Goal: Information Seeking & Learning: Learn about a topic

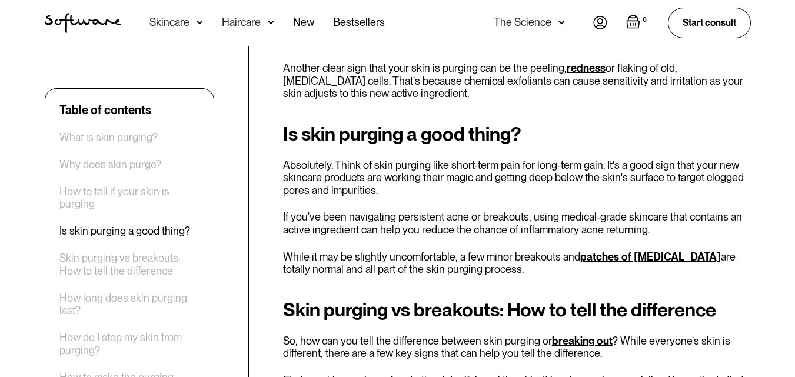
scroll to position [2001, 0]
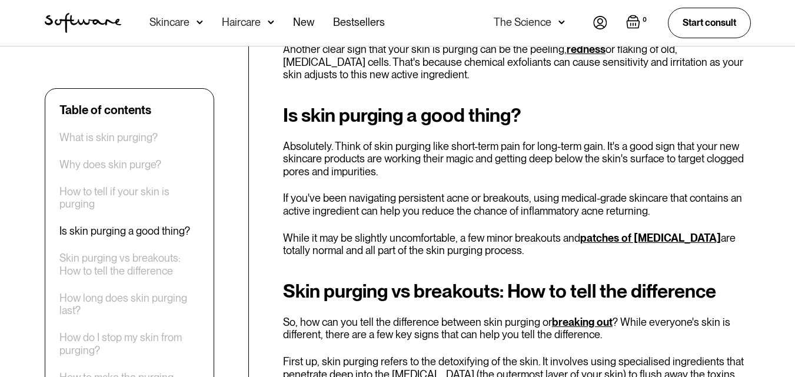
click at [500, 215] on p "If you've been navigating persistent acne or breakouts, using medical-grade ski…" at bounding box center [517, 204] width 468 height 25
drag, startPoint x: 588, startPoint y: 195, endPoint x: 729, endPoint y: 193, distance: 140.7
click at [729, 193] on p "If you've been navigating persistent acne or breakouts, using medical-grade ski…" at bounding box center [517, 204] width 468 height 25
click at [446, 218] on div "Is skin purging a good thing? Absolutely. Think of skin purging like short-term…" at bounding box center [517, 181] width 468 height 152
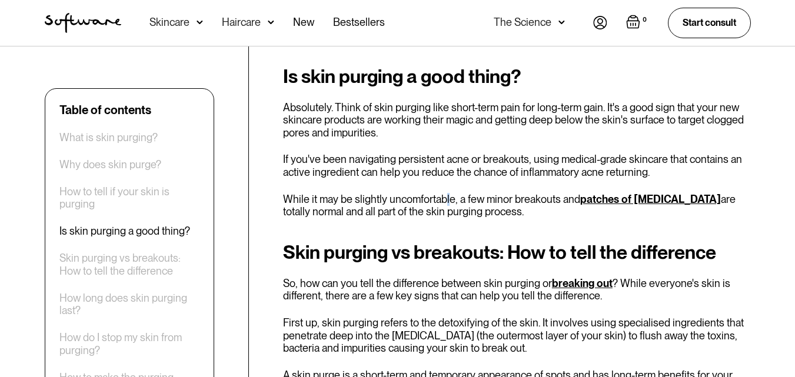
scroll to position [2060, 0]
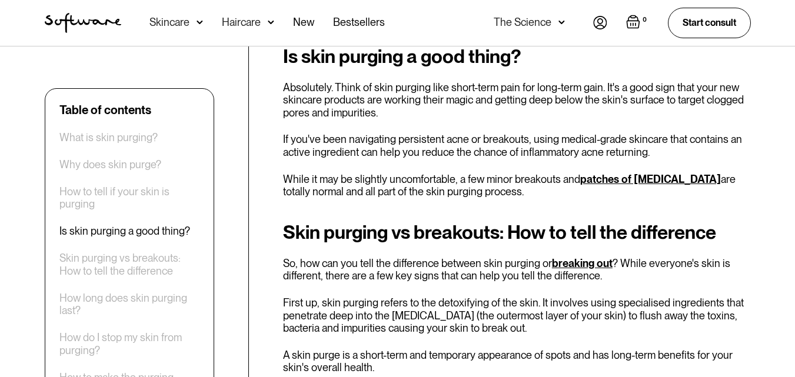
click at [410, 172] on div "Is skin purging a good thing? Absolutely. Think of skin purging like short-term…" at bounding box center [517, 122] width 468 height 152
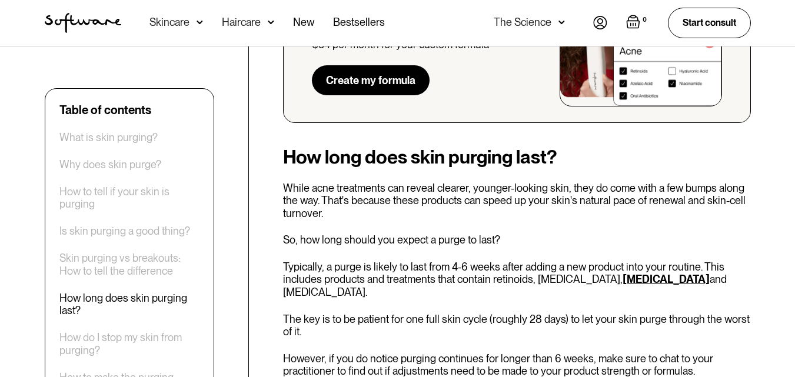
scroll to position [2825, 0]
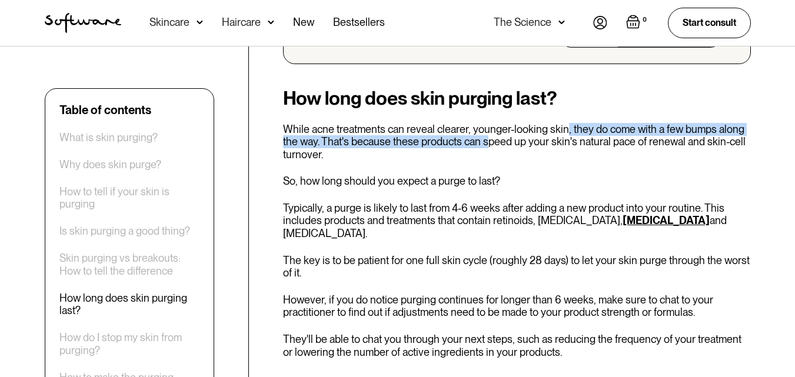
drag, startPoint x: 505, startPoint y: 117, endPoint x: 560, endPoint y: 115, distance: 56.0
click at [560, 123] on p "While acne treatments can reveal clearer, younger-looking skin, they do come wi…" at bounding box center [517, 142] width 468 height 38
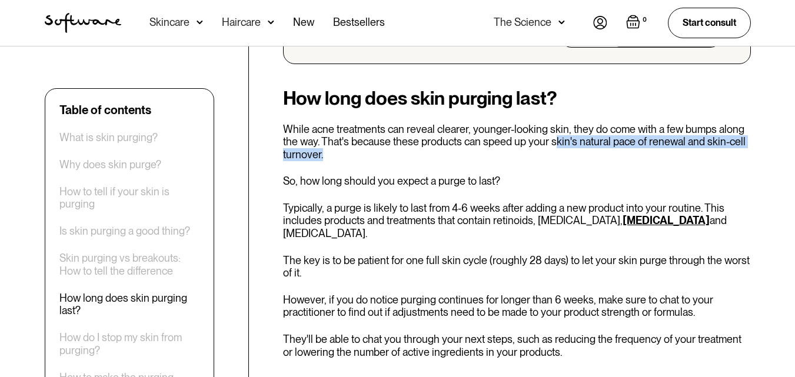
click at [554, 136] on p "While acne treatments can reveal clearer, younger-looking skin, they do come wi…" at bounding box center [517, 142] width 468 height 38
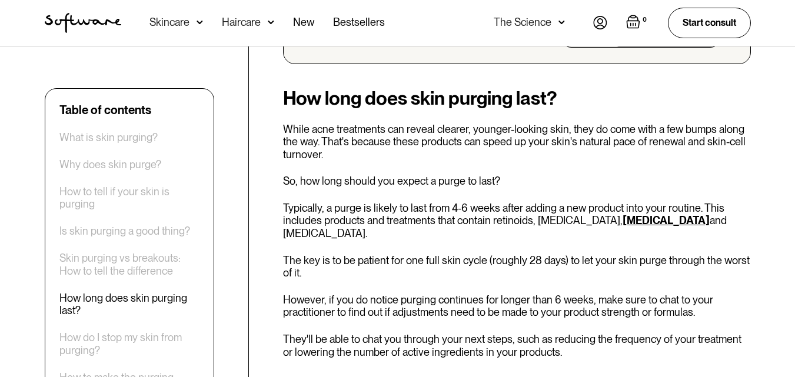
click at [451, 175] on p "So, how long should you expect a purge to last?" at bounding box center [517, 181] width 468 height 13
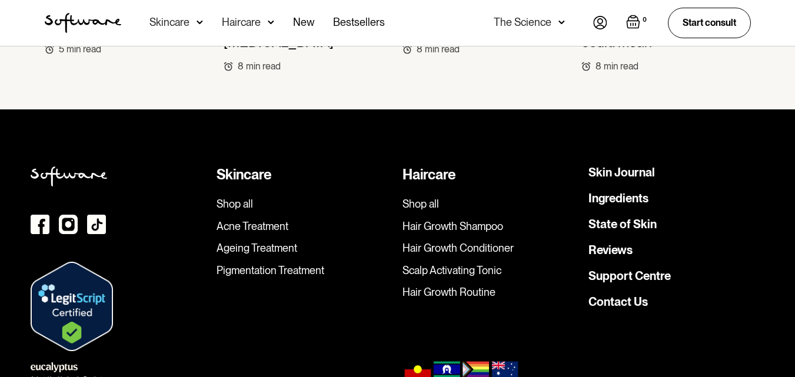
scroll to position [4750, 0]
